Goal: Understand process/instructions: Learn how to perform a task or action

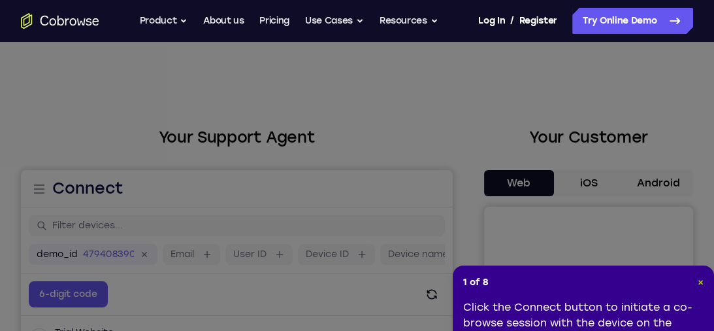
click at [698, 284] on span "×" at bounding box center [701, 281] width 6 height 11
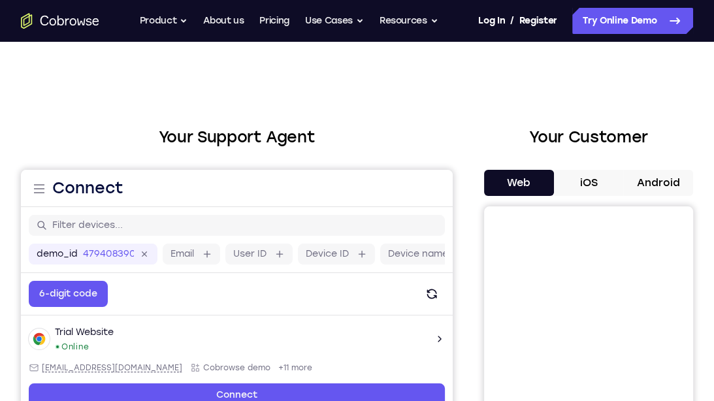
click at [671, 186] on button "Android" at bounding box center [658, 183] width 70 height 26
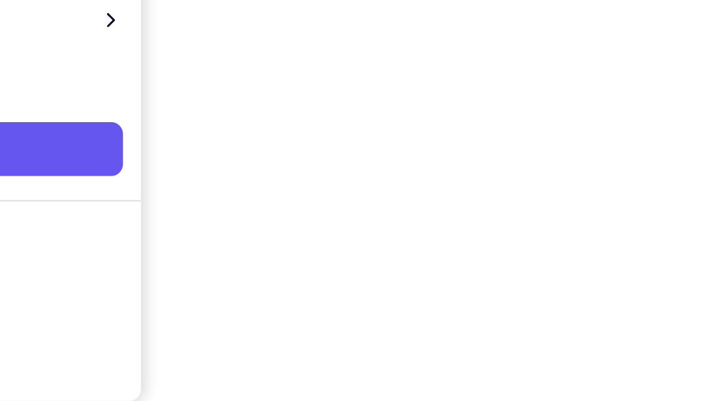
scroll to position [206, 0]
click at [684, 303] on div at bounding box center [588, 201] width 209 height 402
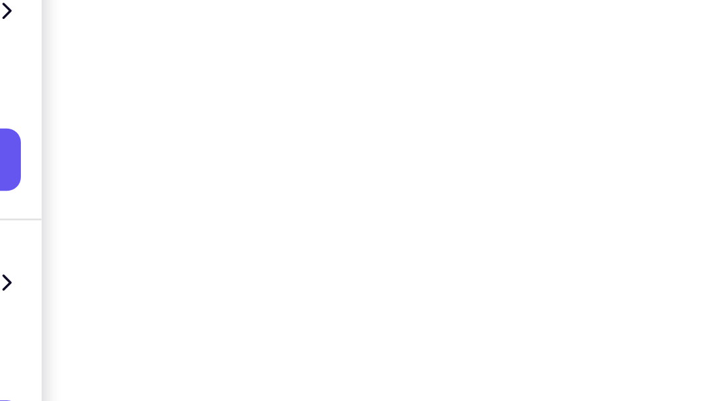
scroll to position [146, 0]
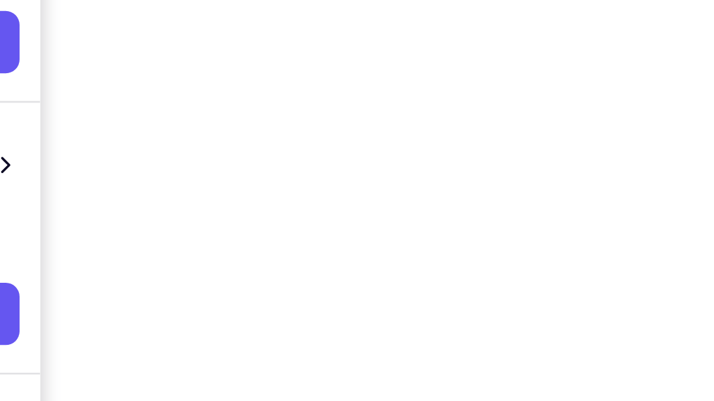
click at [692, 252] on div at bounding box center [588, 261] width 209 height 402
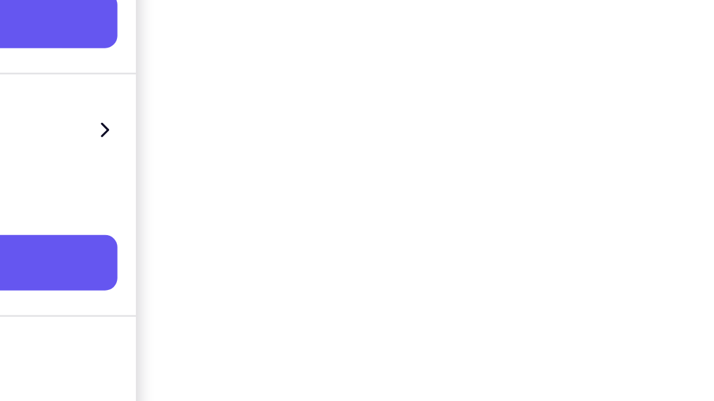
scroll to position [240, 0]
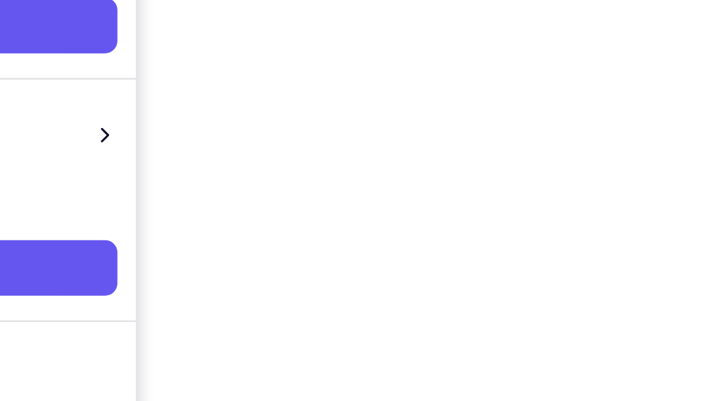
click at [693, 183] on div at bounding box center [588, 168] width 209 height 402
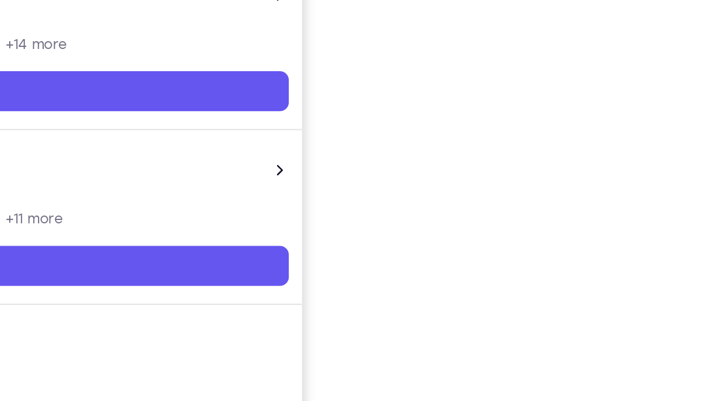
scroll to position [287, 0]
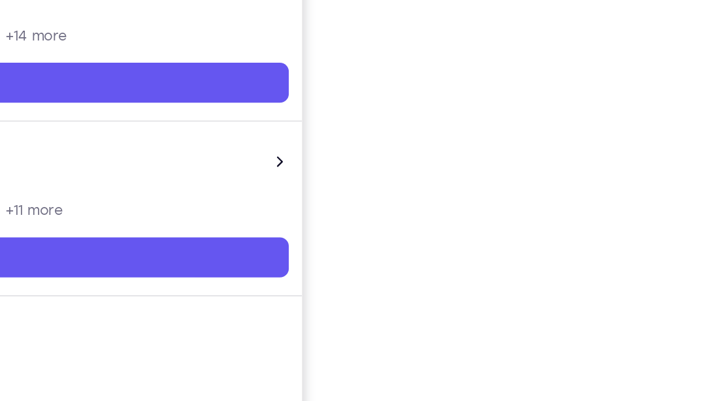
click at [688, 150] on div at bounding box center [588, 120] width 209 height 402
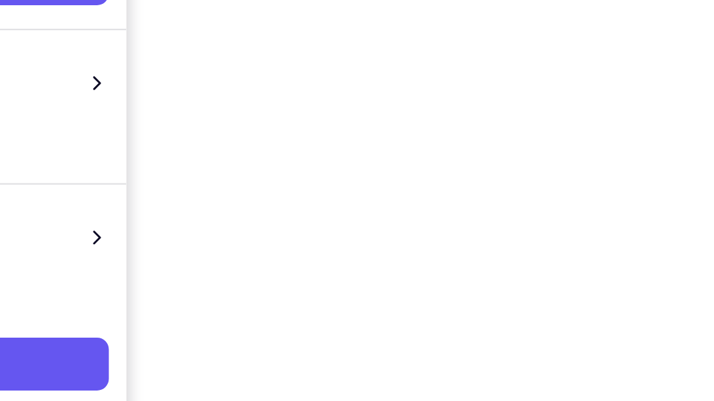
scroll to position [202, 0]
